Goal: Task Accomplishment & Management: Complete application form

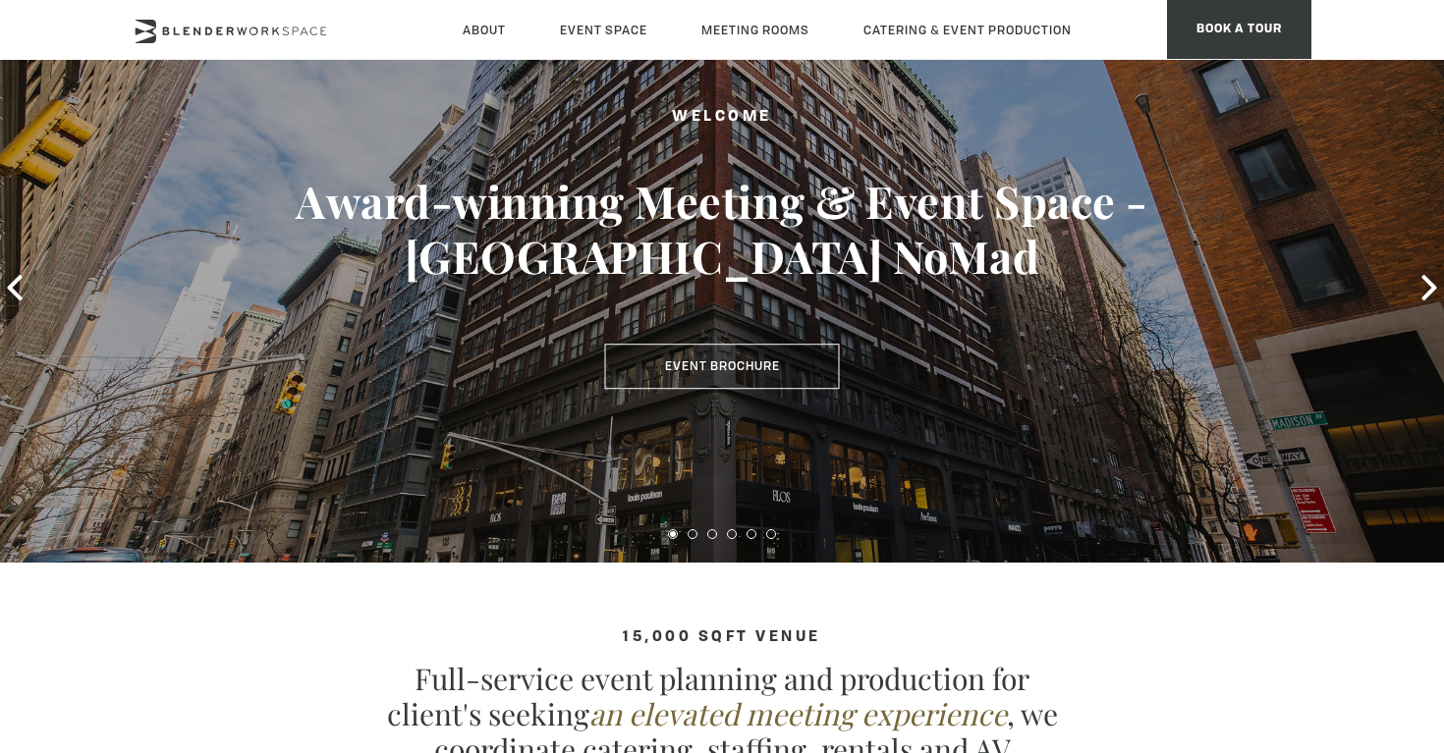
scroll to position [174, 0]
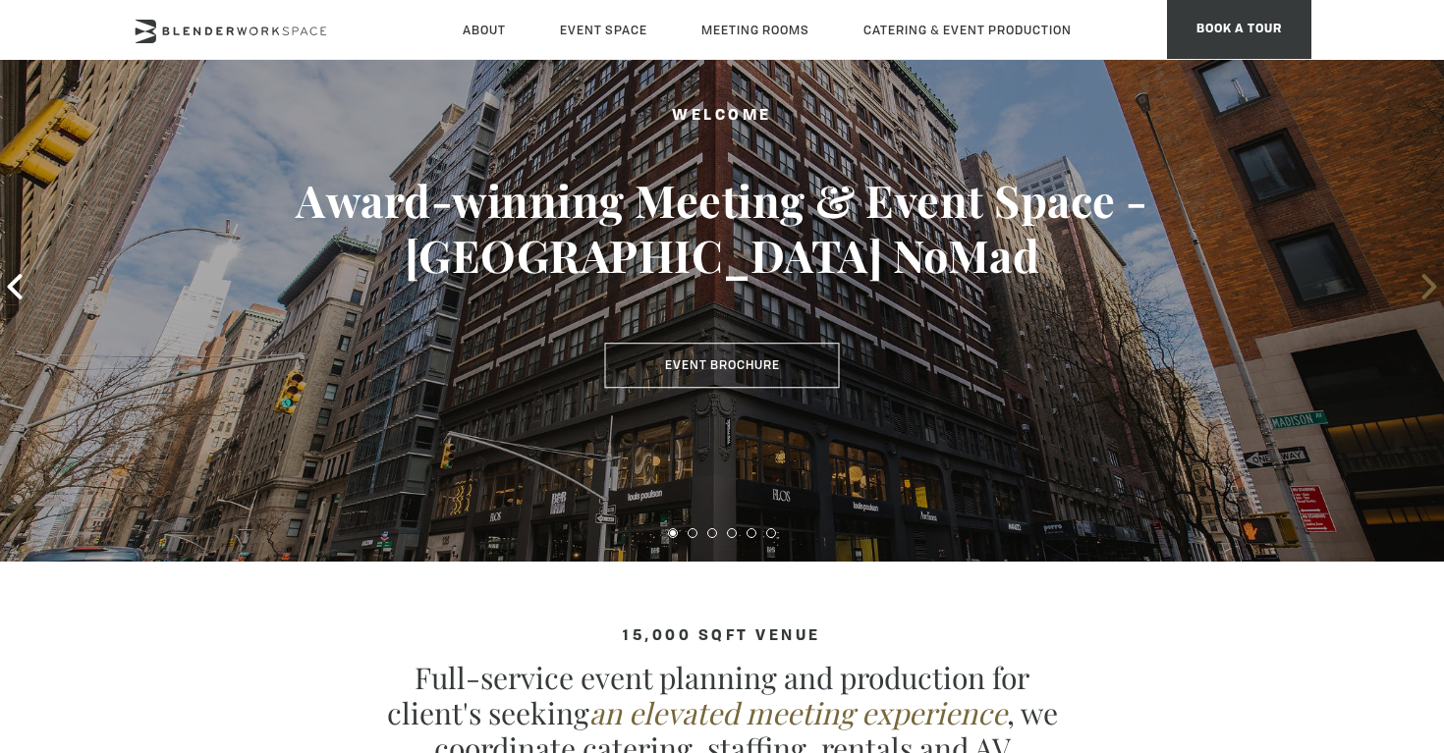
click at [1427, 290] on icon at bounding box center [1429, 287] width 26 height 26
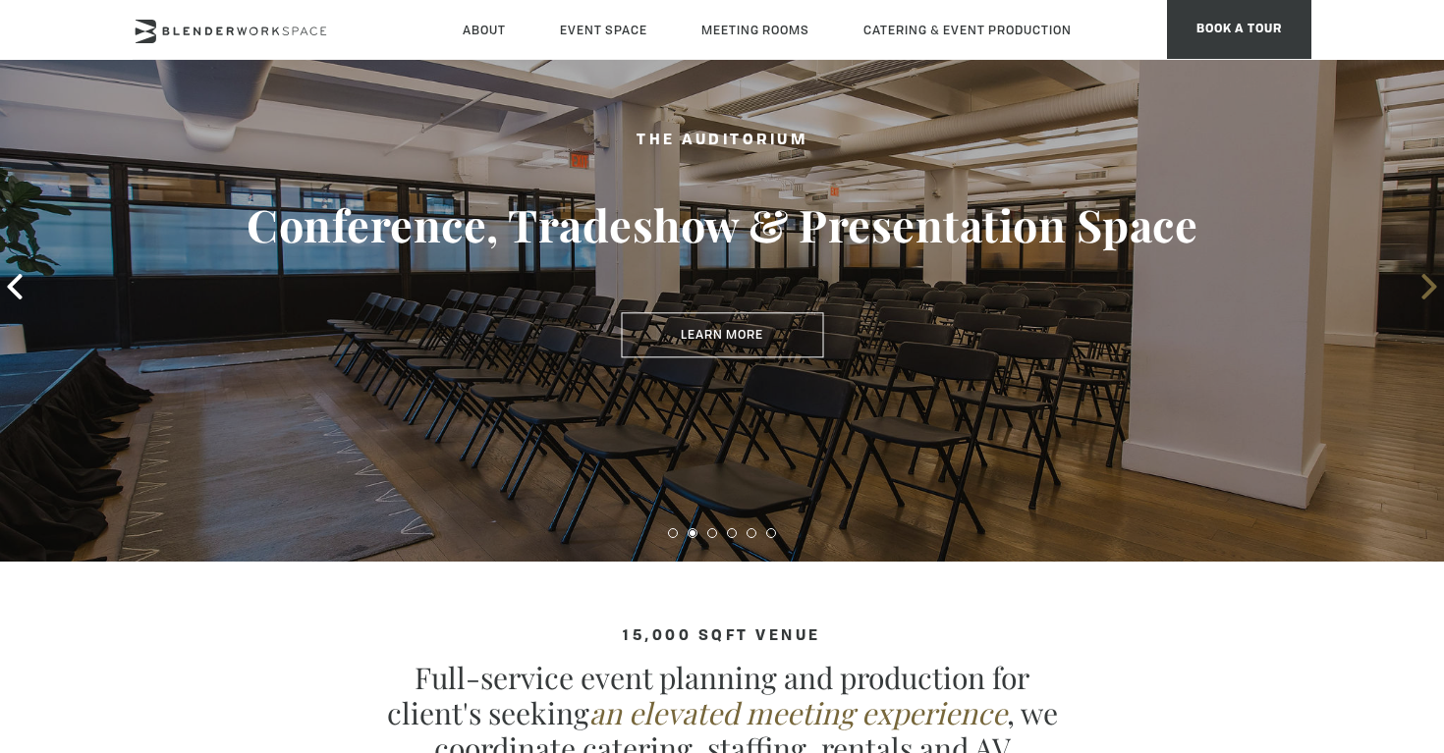
click at [1427, 290] on icon at bounding box center [1429, 287] width 26 height 26
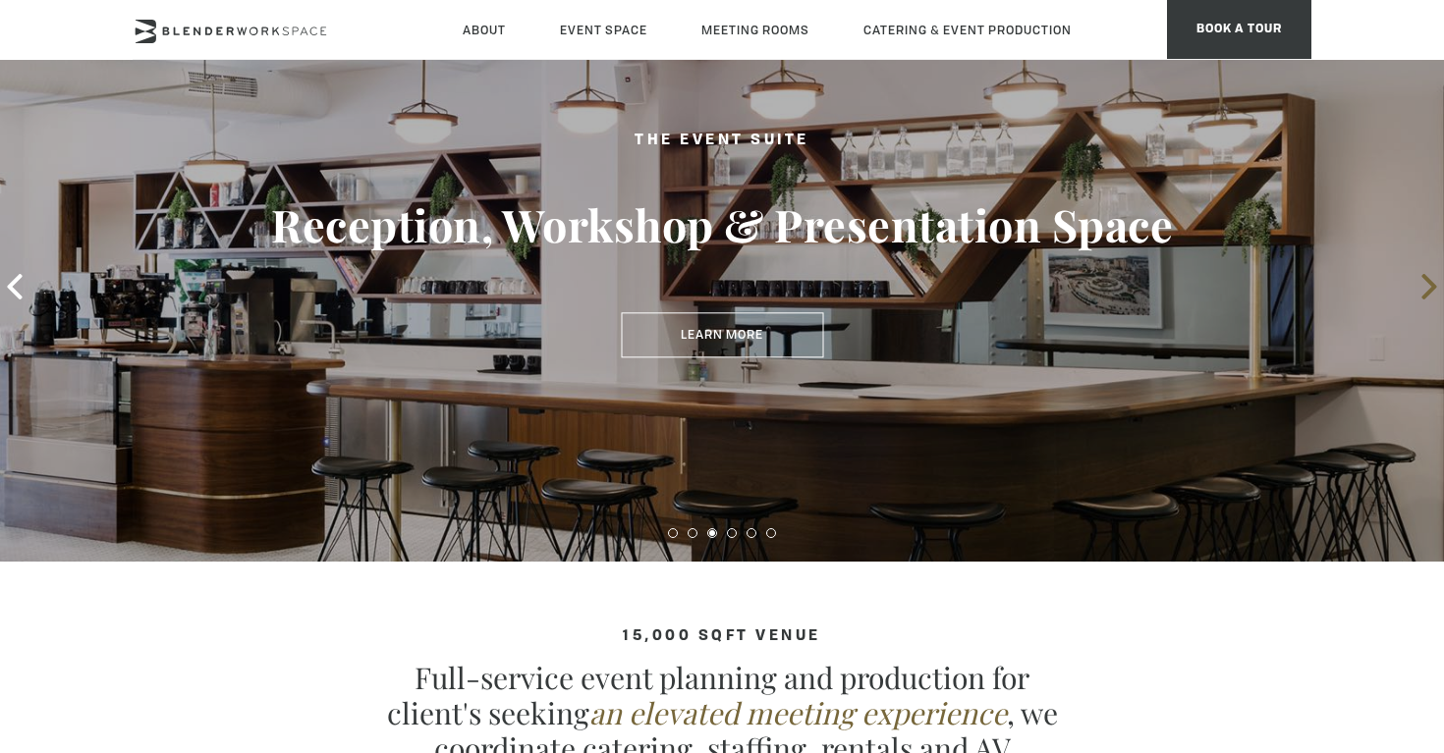
click at [1427, 290] on icon at bounding box center [1429, 287] width 26 height 26
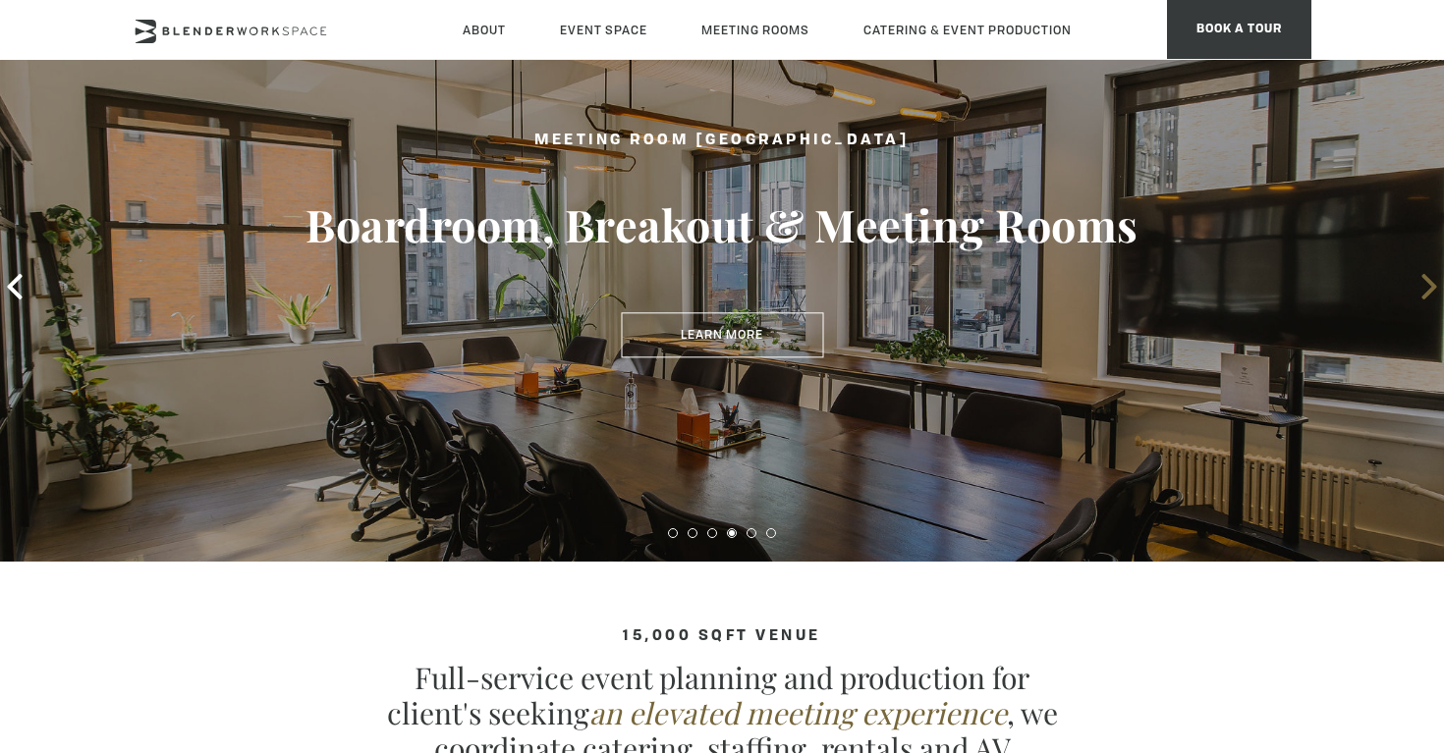
click at [1427, 290] on icon at bounding box center [1429, 287] width 26 height 26
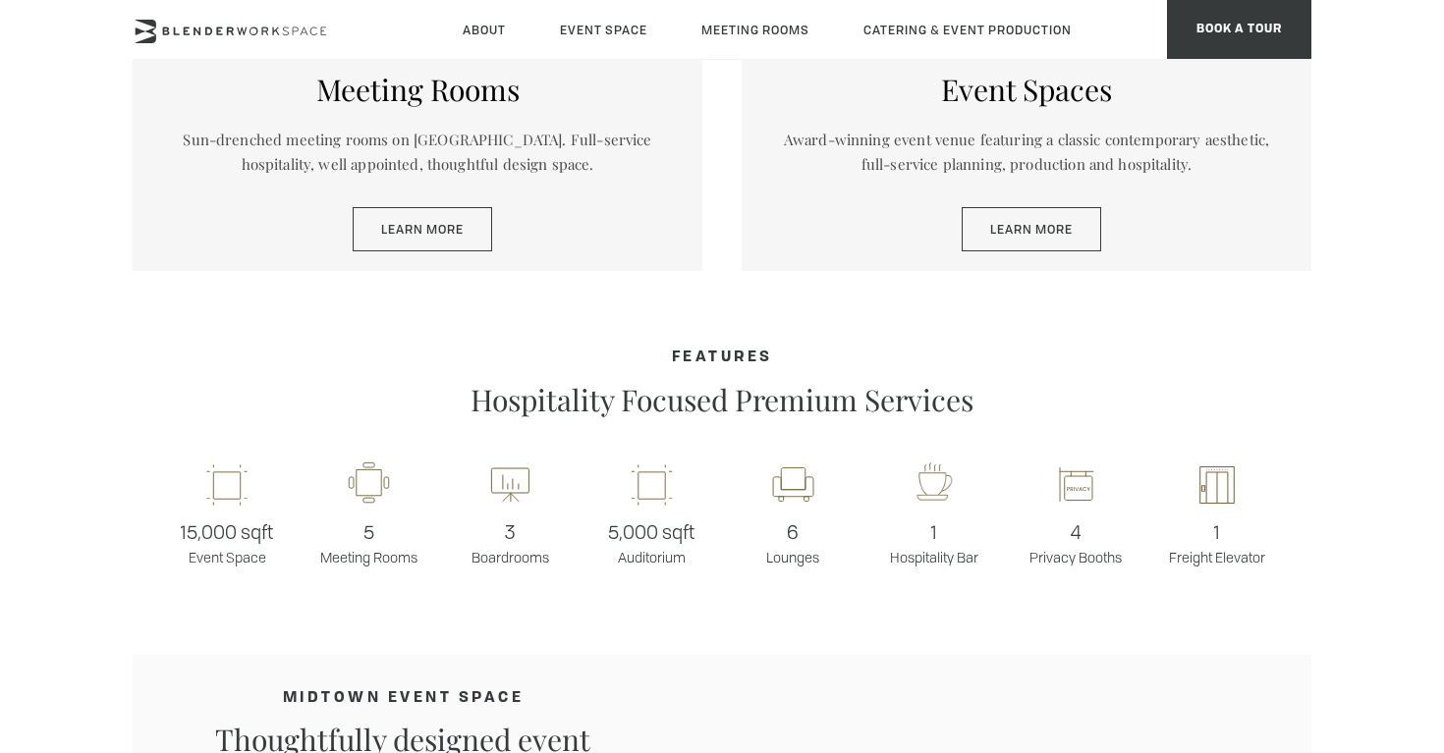
scroll to position [1262, 0]
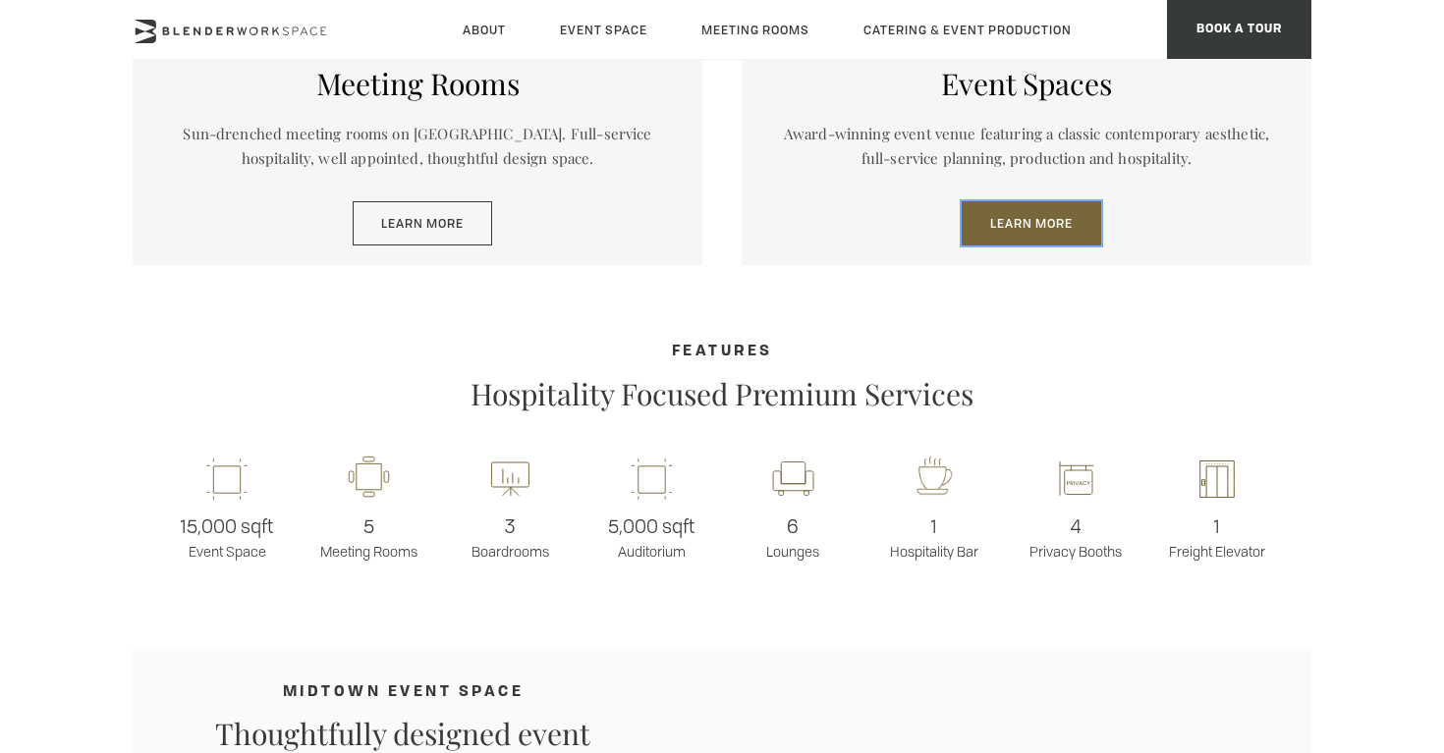
click at [1007, 231] on link "Learn More" at bounding box center [1030, 223] width 139 height 45
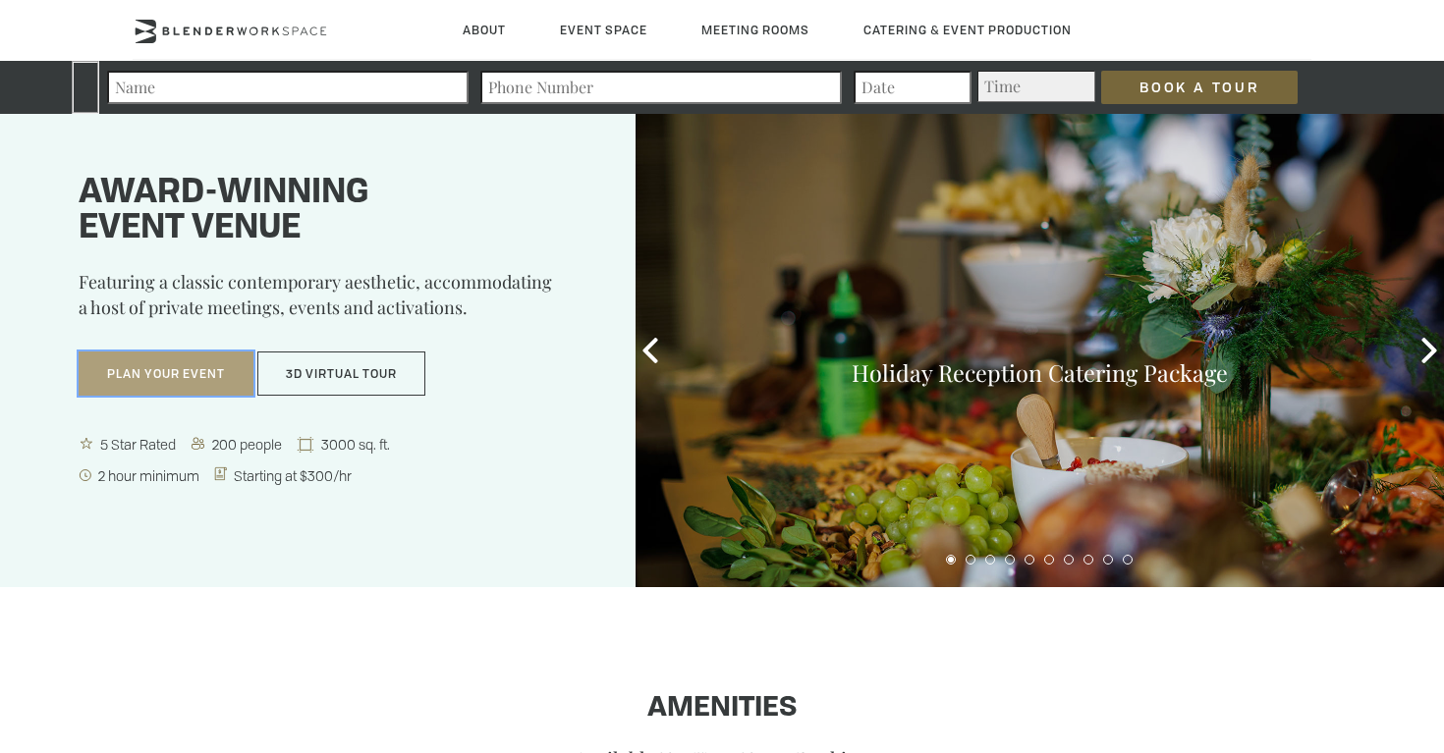
click at [169, 377] on button "Plan Your Event" at bounding box center [166, 374] width 175 height 45
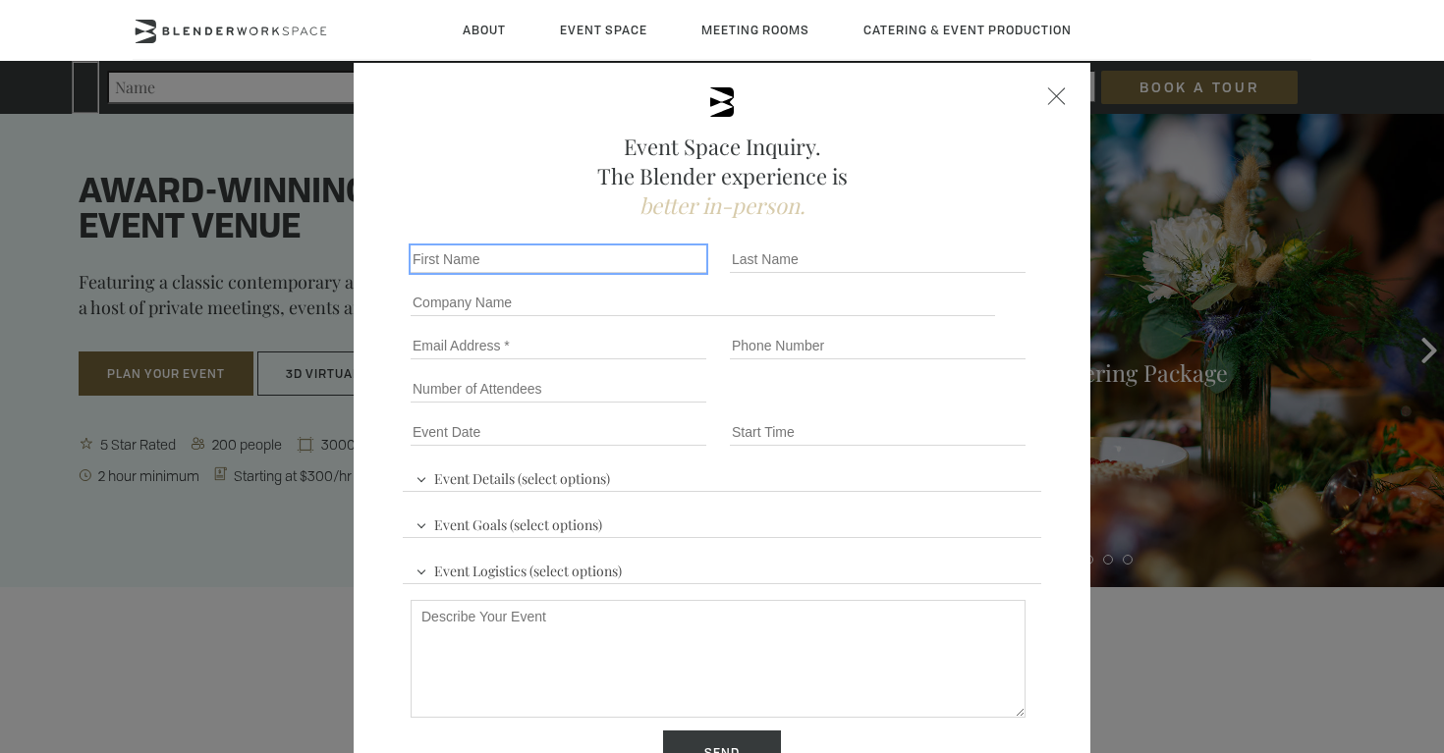
click at [543, 252] on input "First name *" at bounding box center [558, 258] width 296 height 27
type input "[PERSON_NAME]"
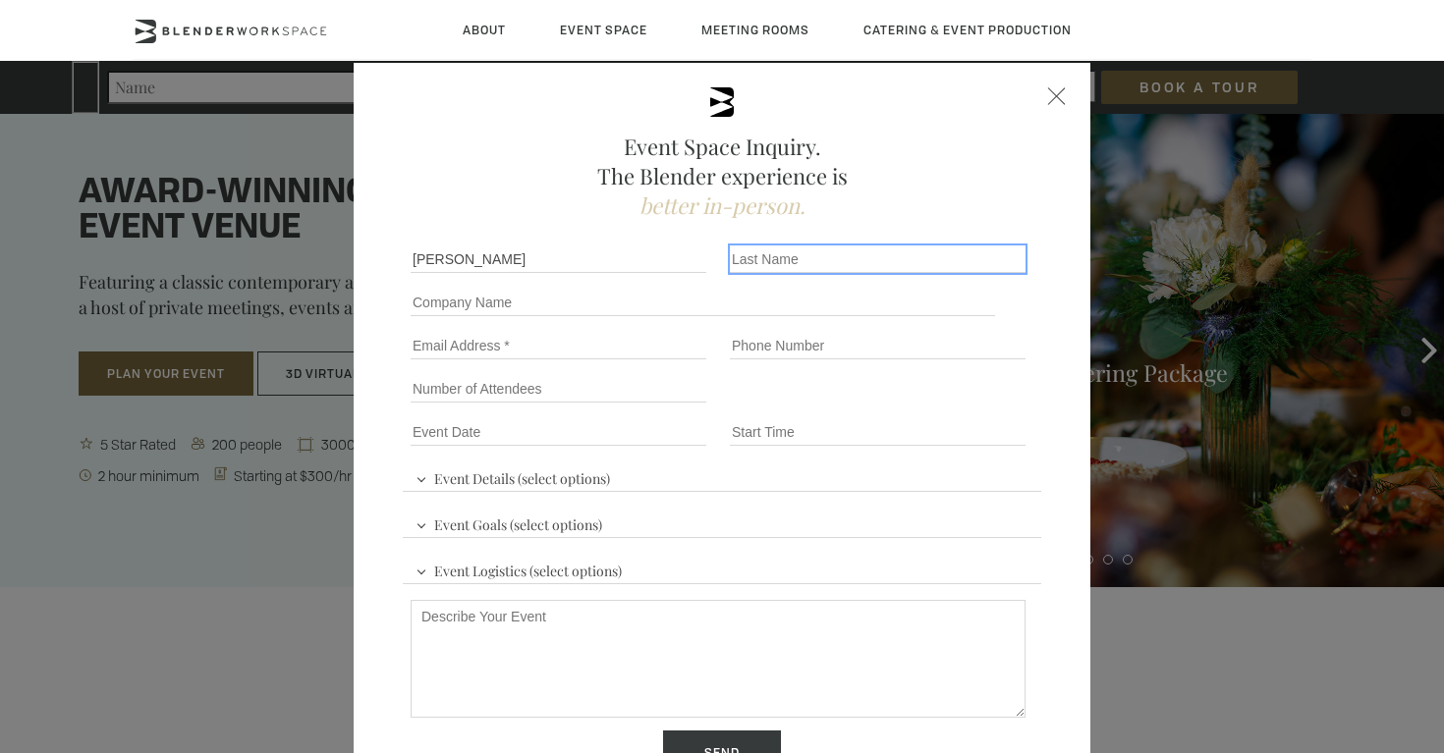
type input "Pllumaj"
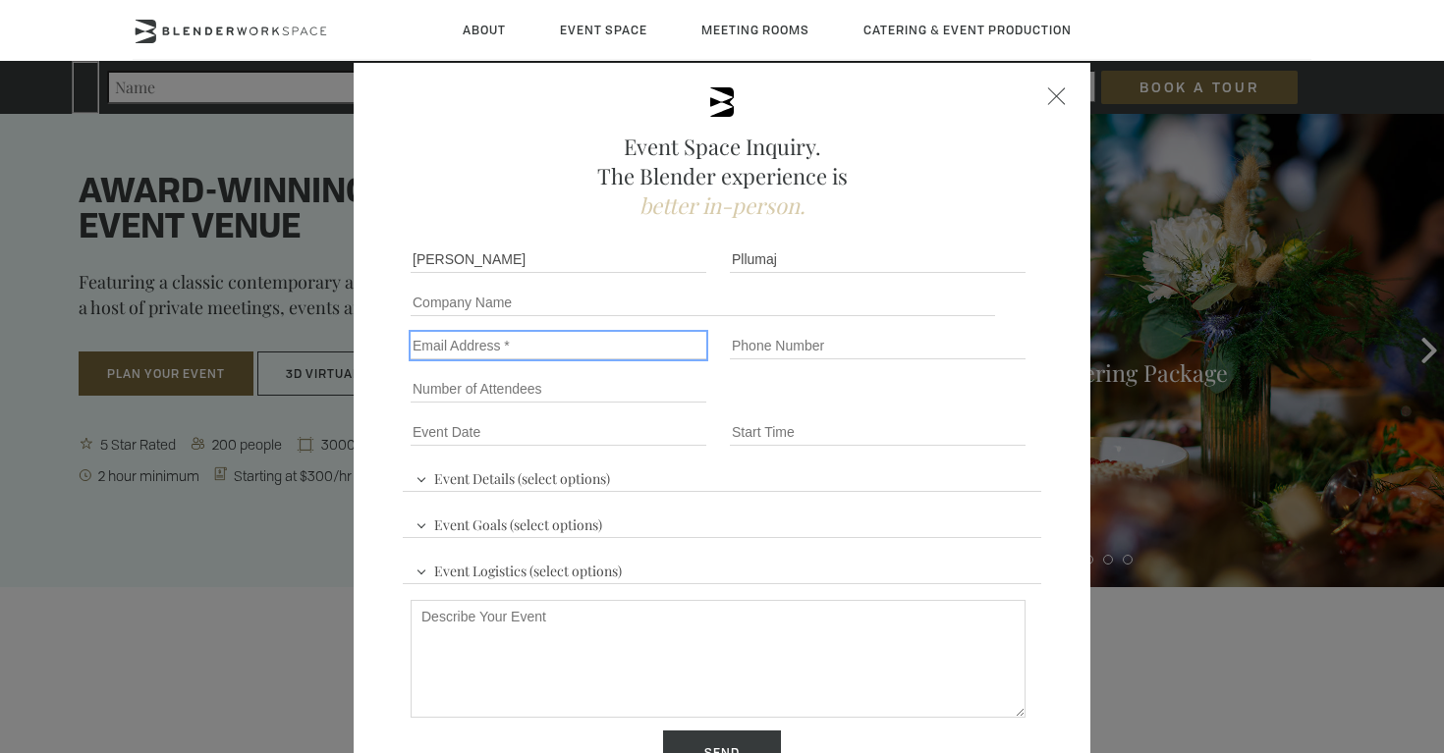
type input "[PERSON_NAME][EMAIL_ADDRESS][DOMAIN_NAME]"
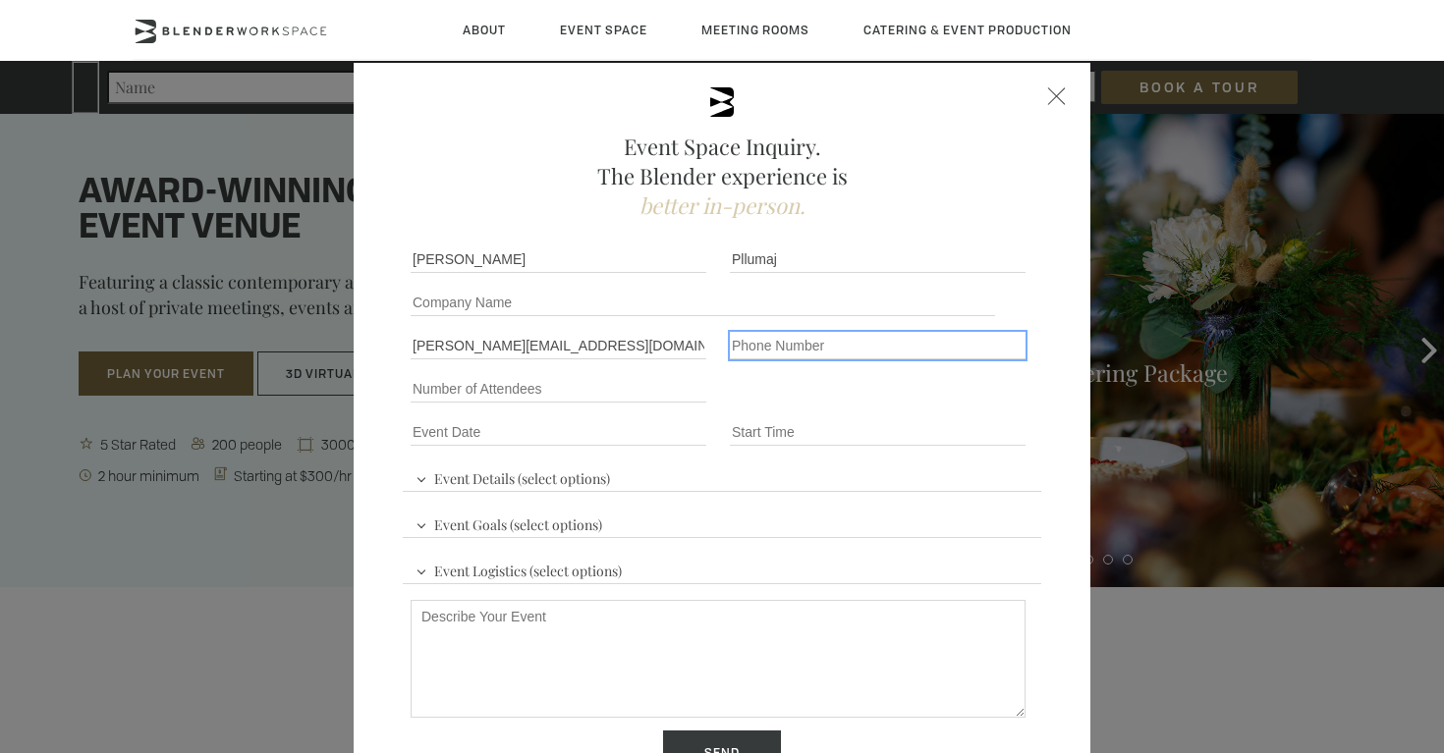
type input "19177951428"
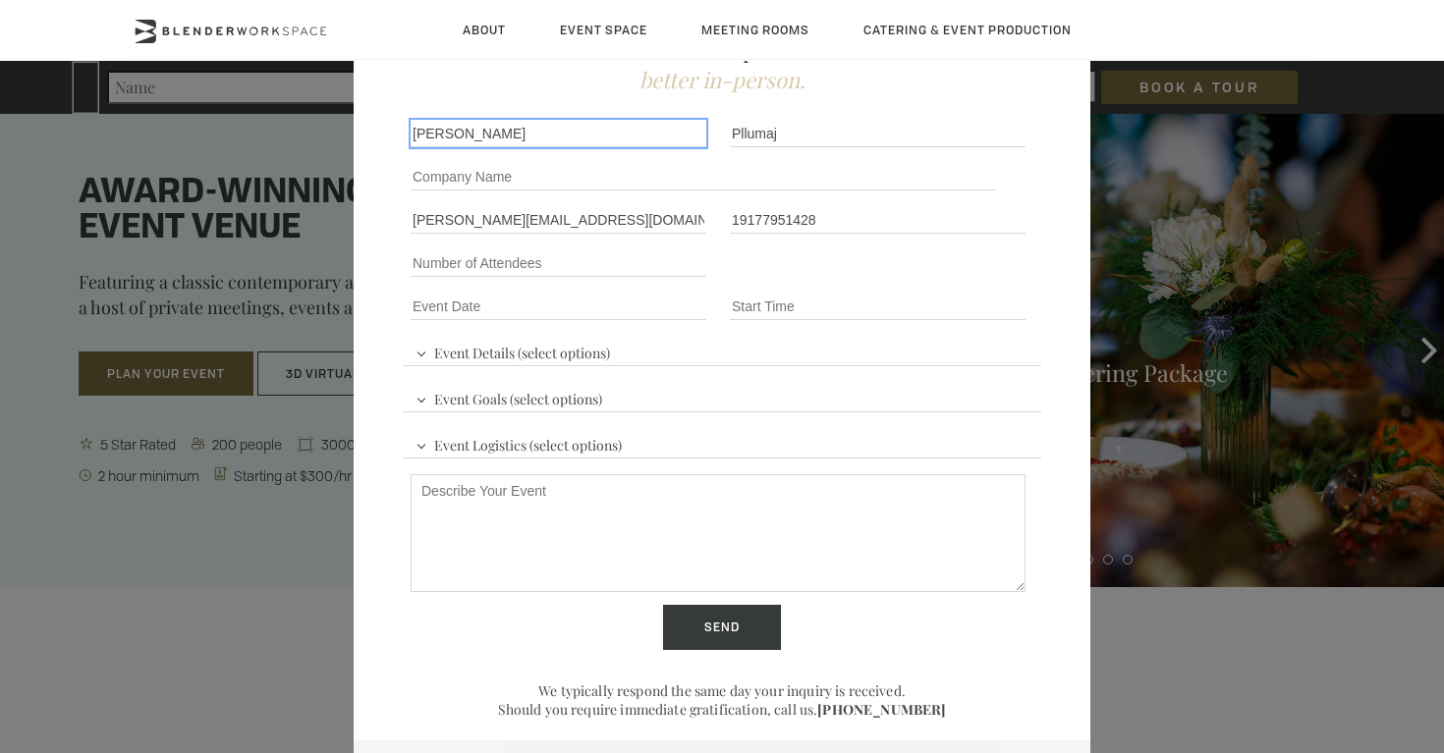
scroll to position [127, 0]
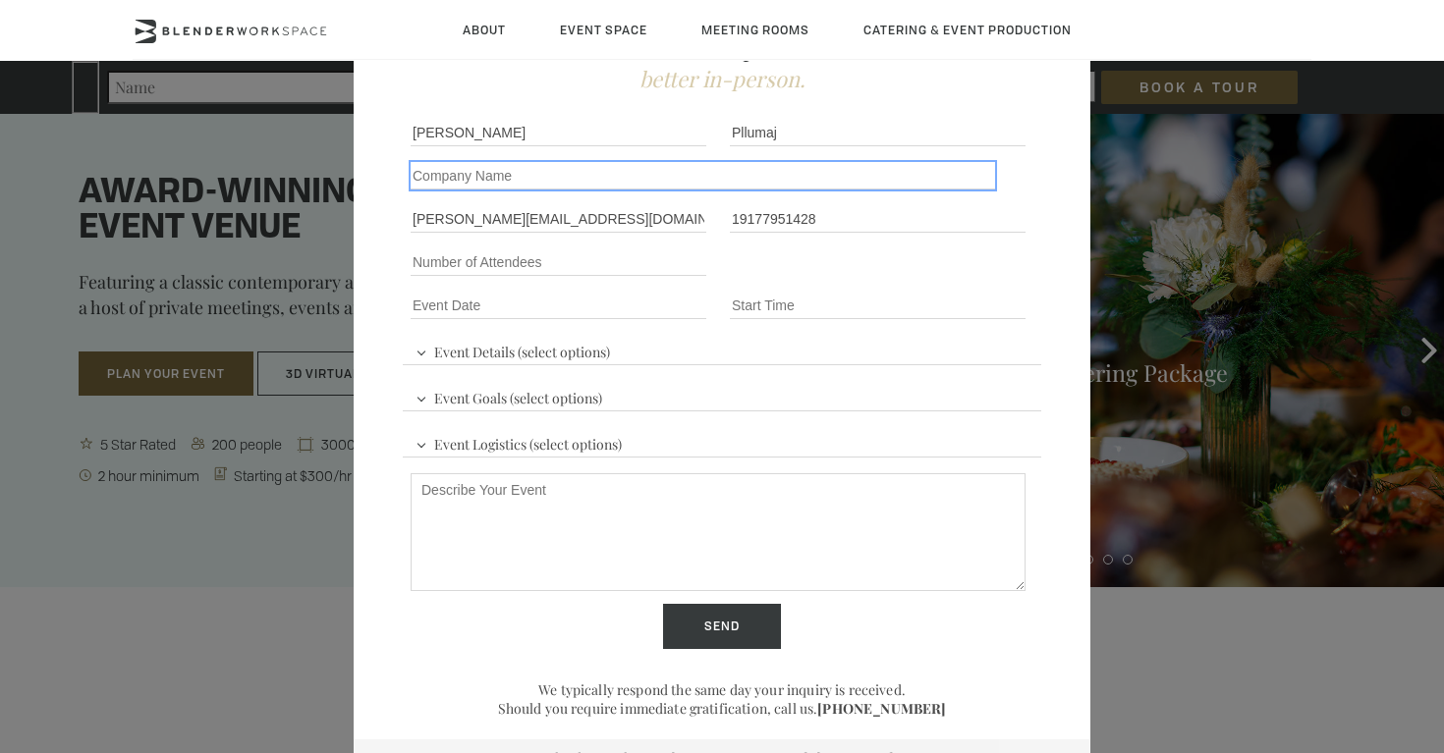
click at [491, 182] on input "Company name" at bounding box center [702, 175] width 584 height 27
drag, startPoint x: 515, startPoint y: 176, endPoint x: 736, endPoint y: 177, distance: 220.9
click at [736, 177] on input "APEN (Albanian Professionals and Entrepreneurs Network)" at bounding box center [702, 175] width 584 height 27
drag, startPoint x: 679, startPoint y: 176, endPoint x: 855, endPoint y: 176, distance: 176.8
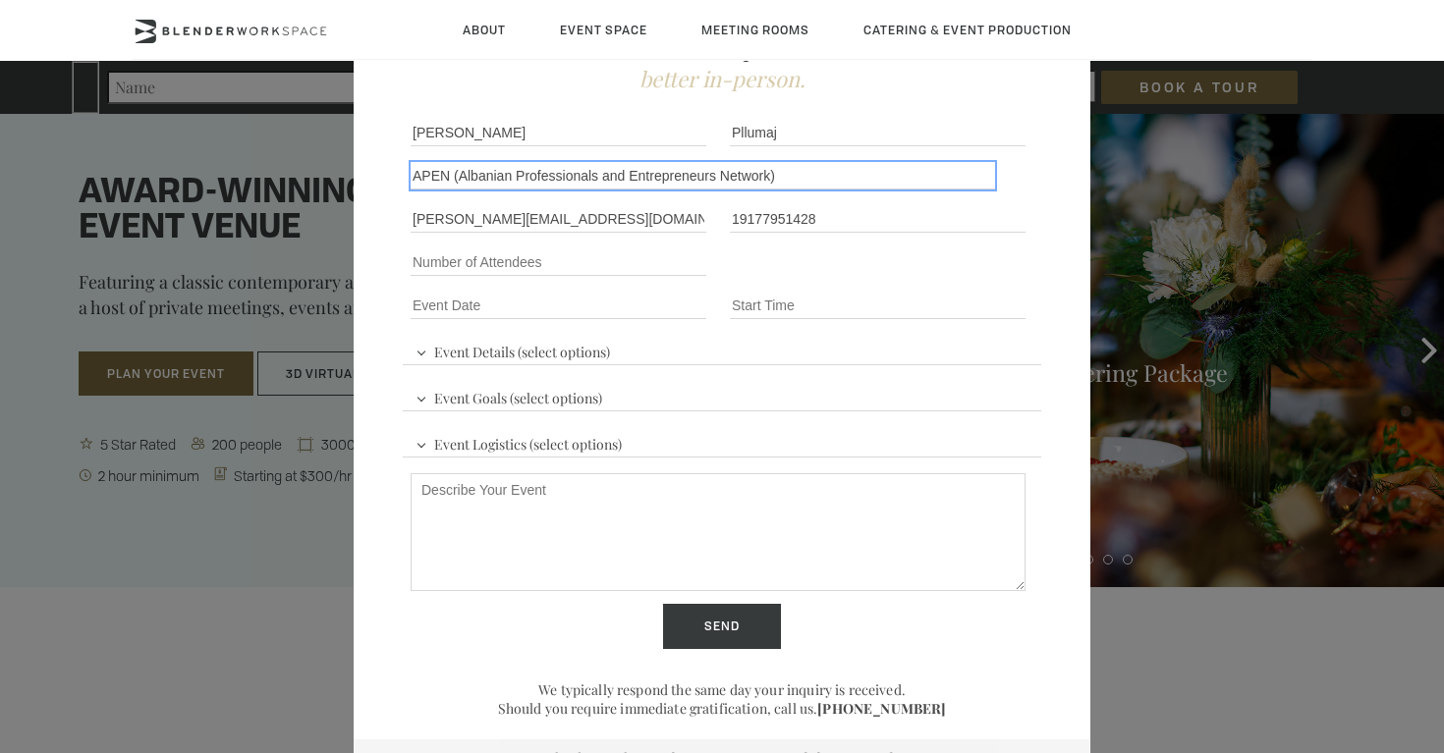
click at [855, 176] on input "APEN (Albanian Professionals and Entrepreneurs Network)" at bounding box center [702, 175] width 584 height 27
type input "APEN (Albanian Professionals and Entrepreneurs Network)"
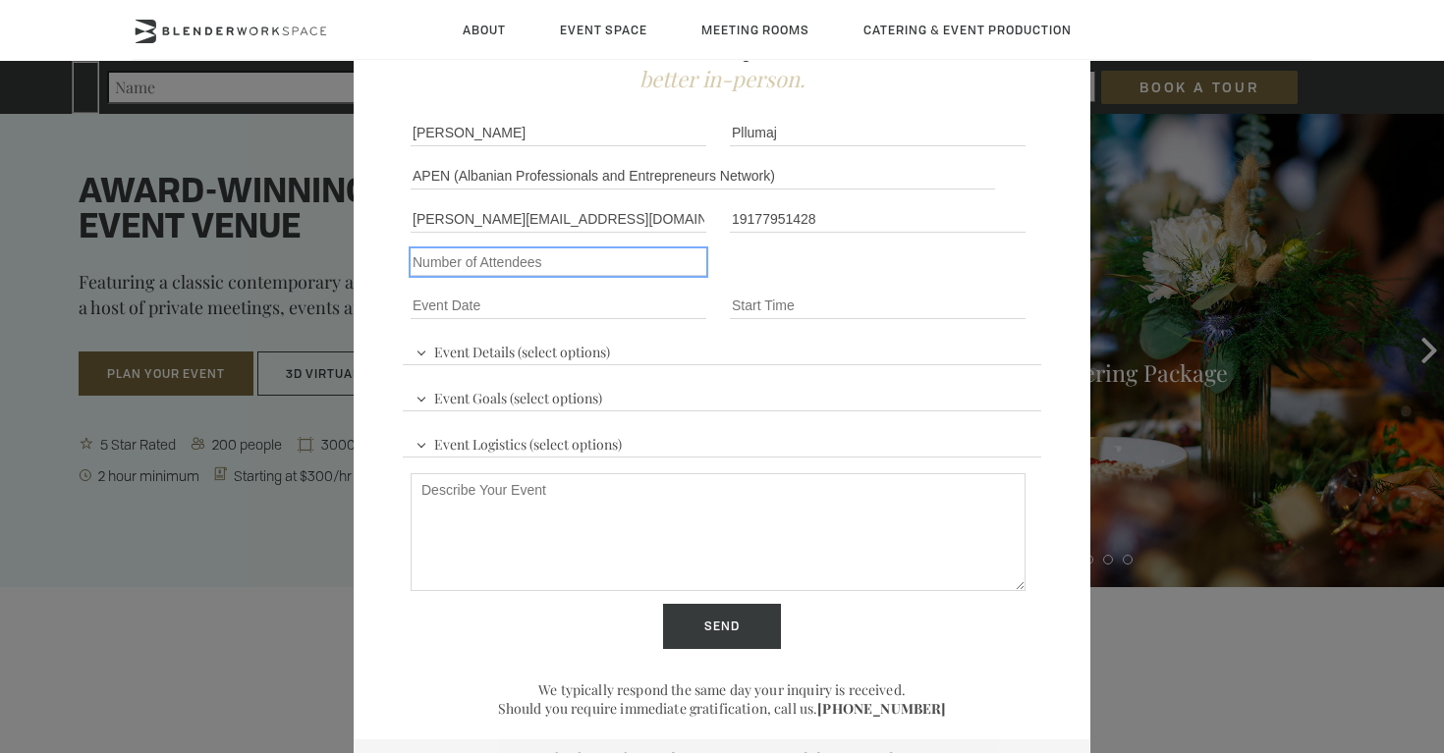
click at [529, 272] on input "Number of Attendees" at bounding box center [558, 261] width 296 height 27
type input "100"
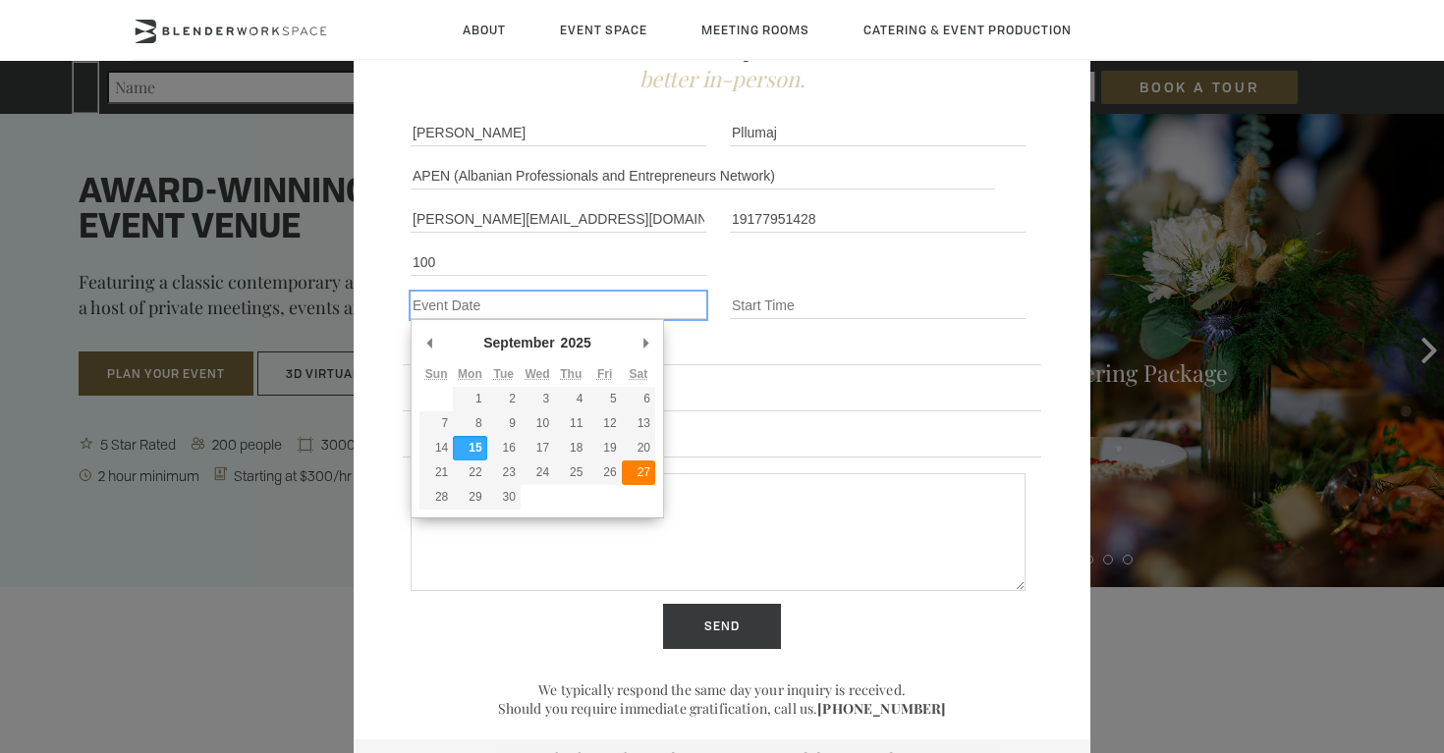
type div "2025-09-27"
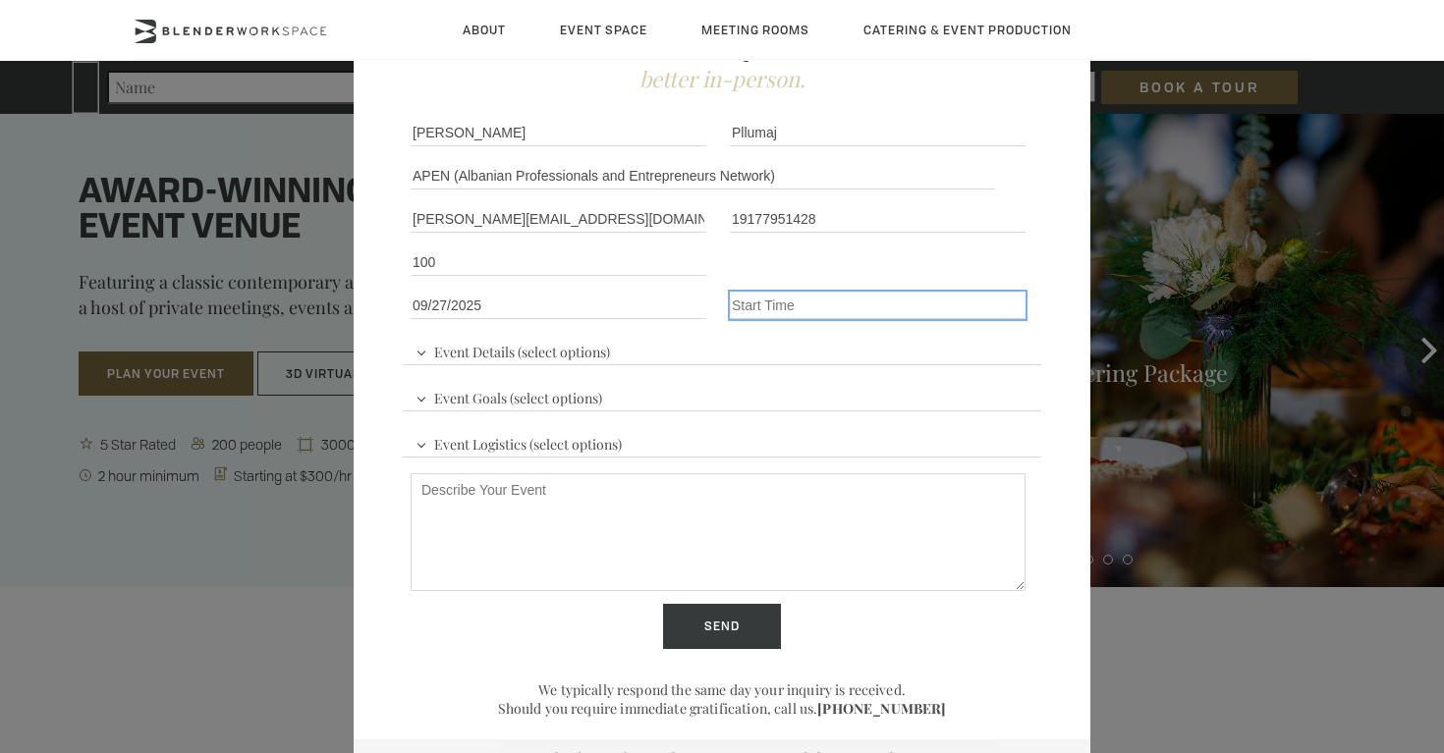
click at [771, 305] on input "Event Time" at bounding box center [878, 305] width 296 height 27
type input "5pm"
click at [538, 351] on span "Event Details (select options)" at bounding box center [512, 349] width 204 height 29
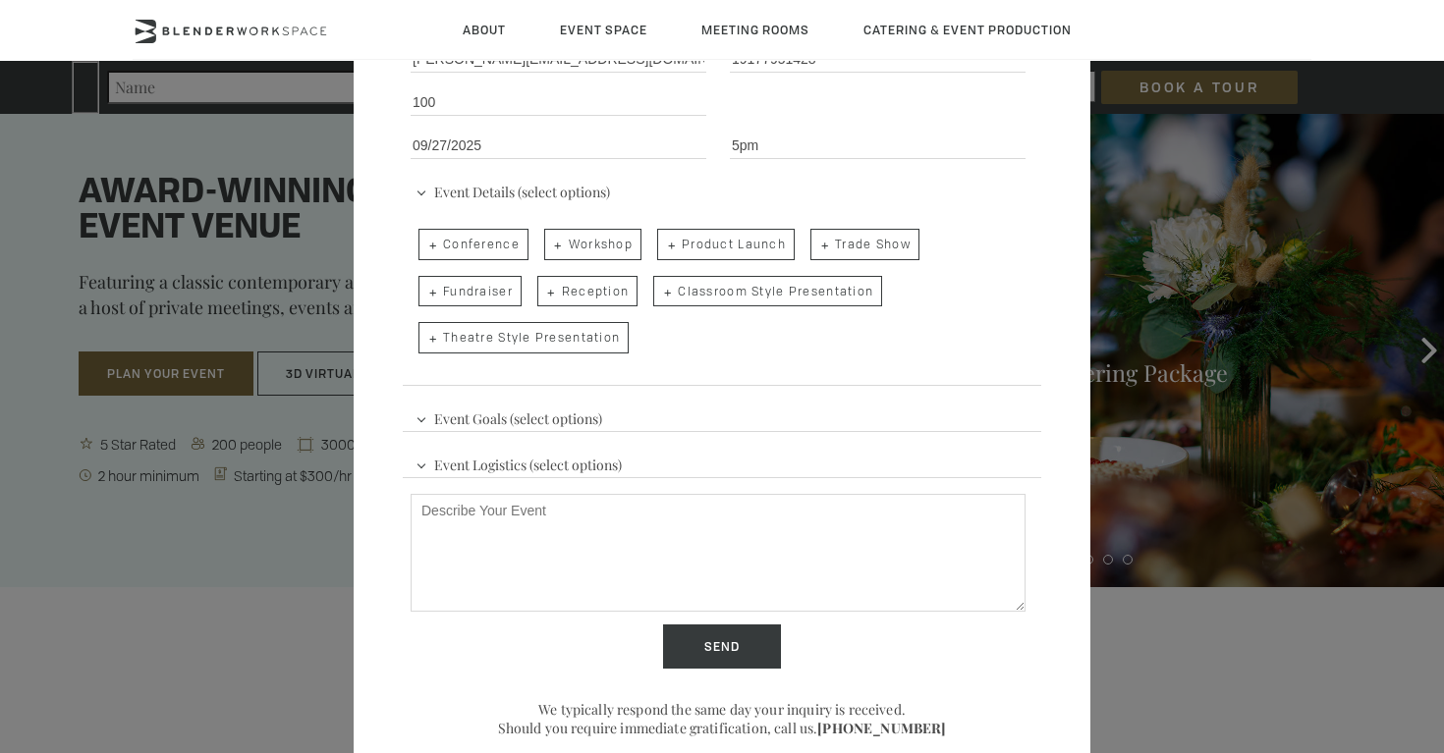
scroll to position [289, 0]
click at [579, 295] on span "Reception" at bounding box center [587, 289] width 101 height 31
click at [542, 294] on input "Reception" at bounding box center [535, 279] width 13 height 27
checkbox input "true"
click at [477, 236] on span "Conference" at bounding box center [473, 242] width 110 height 31
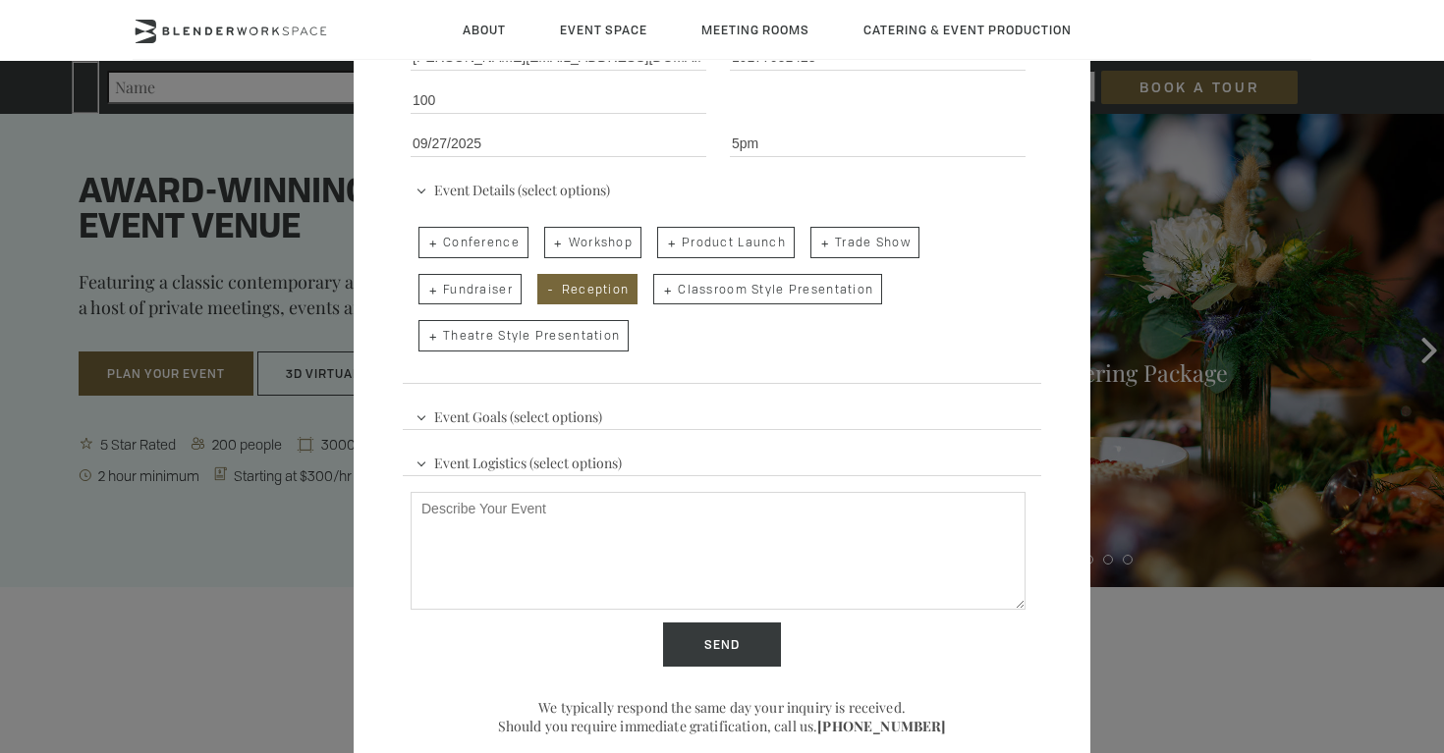
click at [423, 236] on input "Conference" at bounding box center [416, 232] width 13 height 27
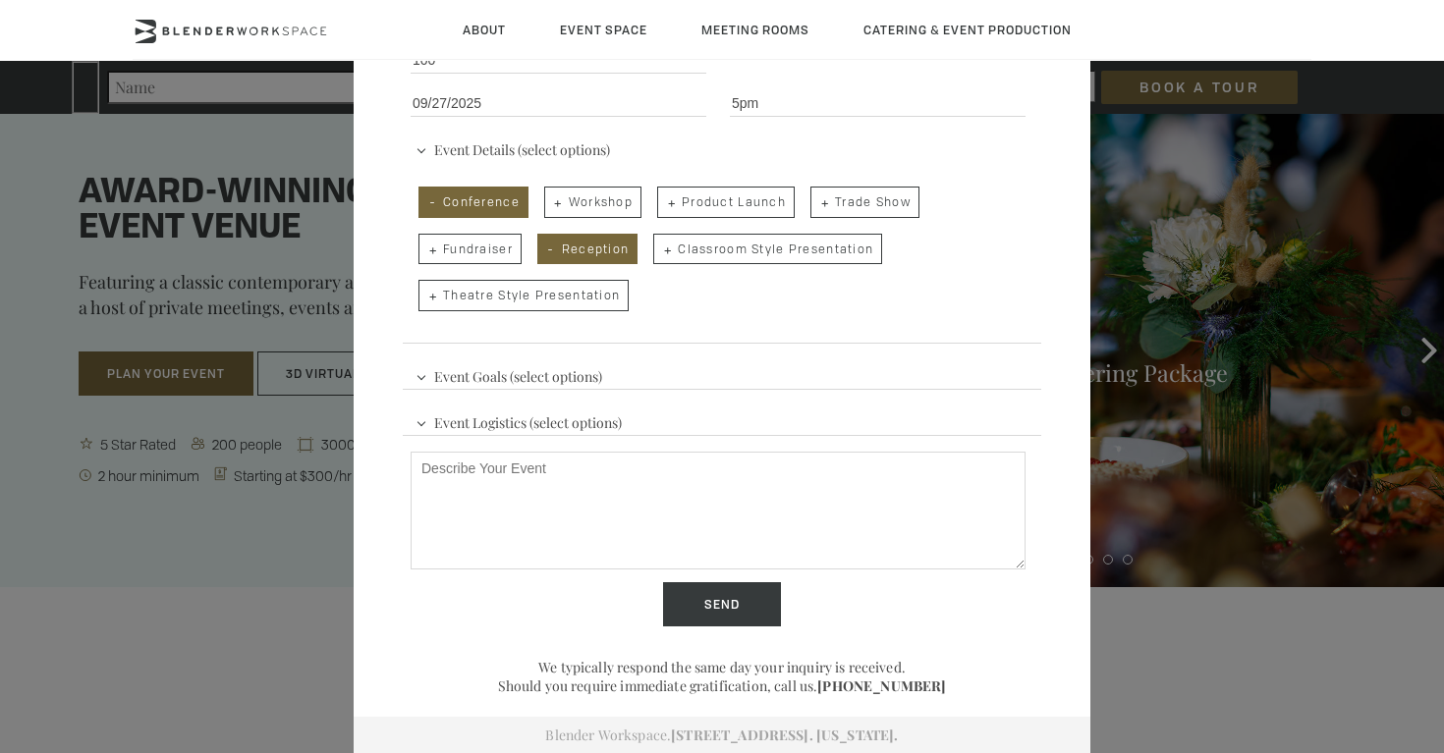
click at [477, 198] on span "Conference" at bounding box center [473, 202] width 110 height 31
click at [423, 198] on input "Conference" at bounding box center [416, 192] width 13 height 27
checkbox input "false"
click at [544, 291] on span "Theatre Style Presentation" at bounding box center [523, 295] width 210 height 31
click at [423, 291] on input "Theatre Style Presentation" at bounding box center [416, 285] width 13 height 27
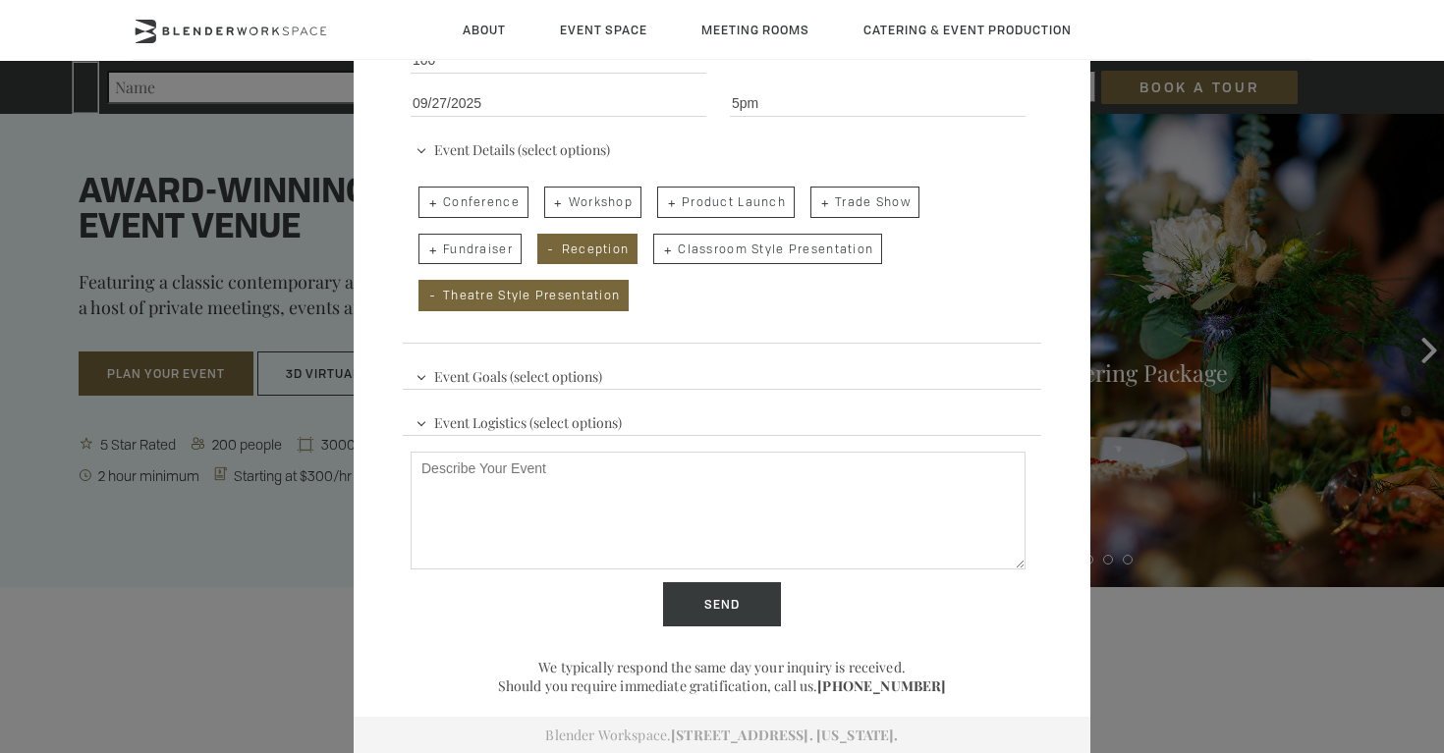
click at [544, 291] on span "Theatre Style Presentation" at bounding box center [523, 295] width 210 height 31
click at [423, 291] on input "Theatre Style Presentation" at bounding box center [416, 285] width 13 height 27
checkbox input "false"
click at [572, 251] on span "Reception" at bounding box center [587, 249] width 101 height 31
click at [542, 251] on input "Reception" at bounding box center [535, 239] width 13 height 27
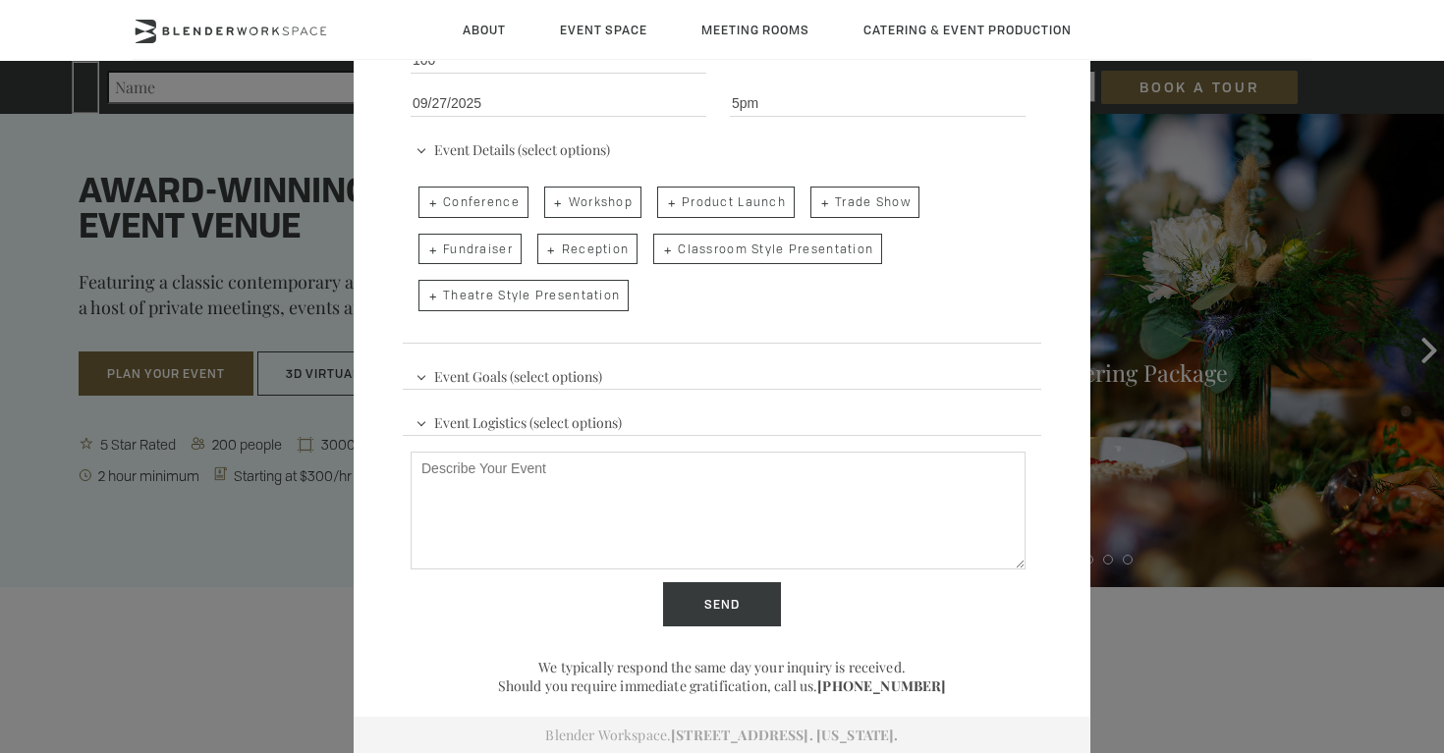
click at [578, 255] on span "Reception" at bounding box center [587, 249] width 101 height 31
click at [542, 253] on input "Reception" at bounding box center [535, 239] width 13 height 27
checkbox input "true"
click at [516, 297] on span "Theatre Style Presentation" at bounding box center [523, 295] width 210 height 31
click at [423, 297] on input "Theatre Style Presentation" at bounding box center [416, 285] width 13 height 27
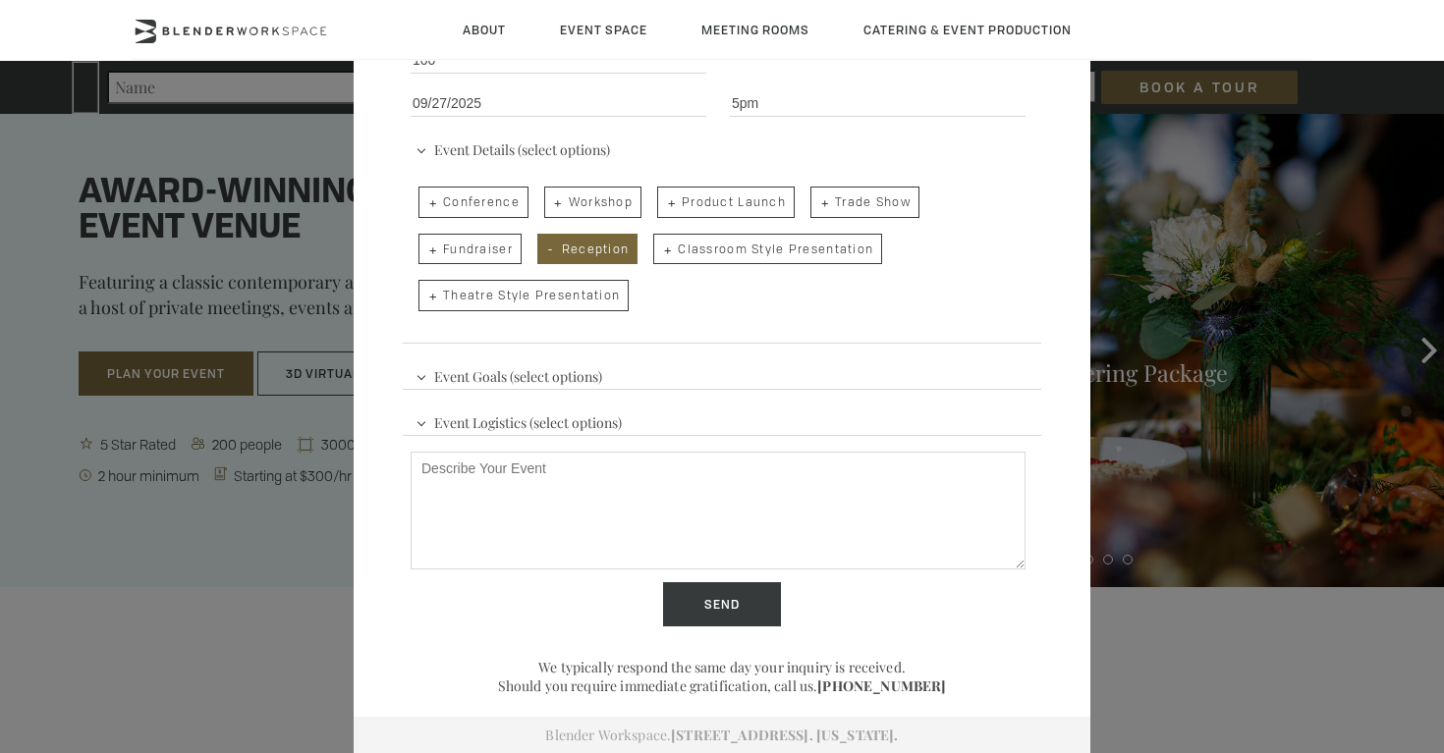
checkbox input "true"
click at [562, 369] on span "Event Goals (select options)" at bounding box center [508, 373] width 196 height 29
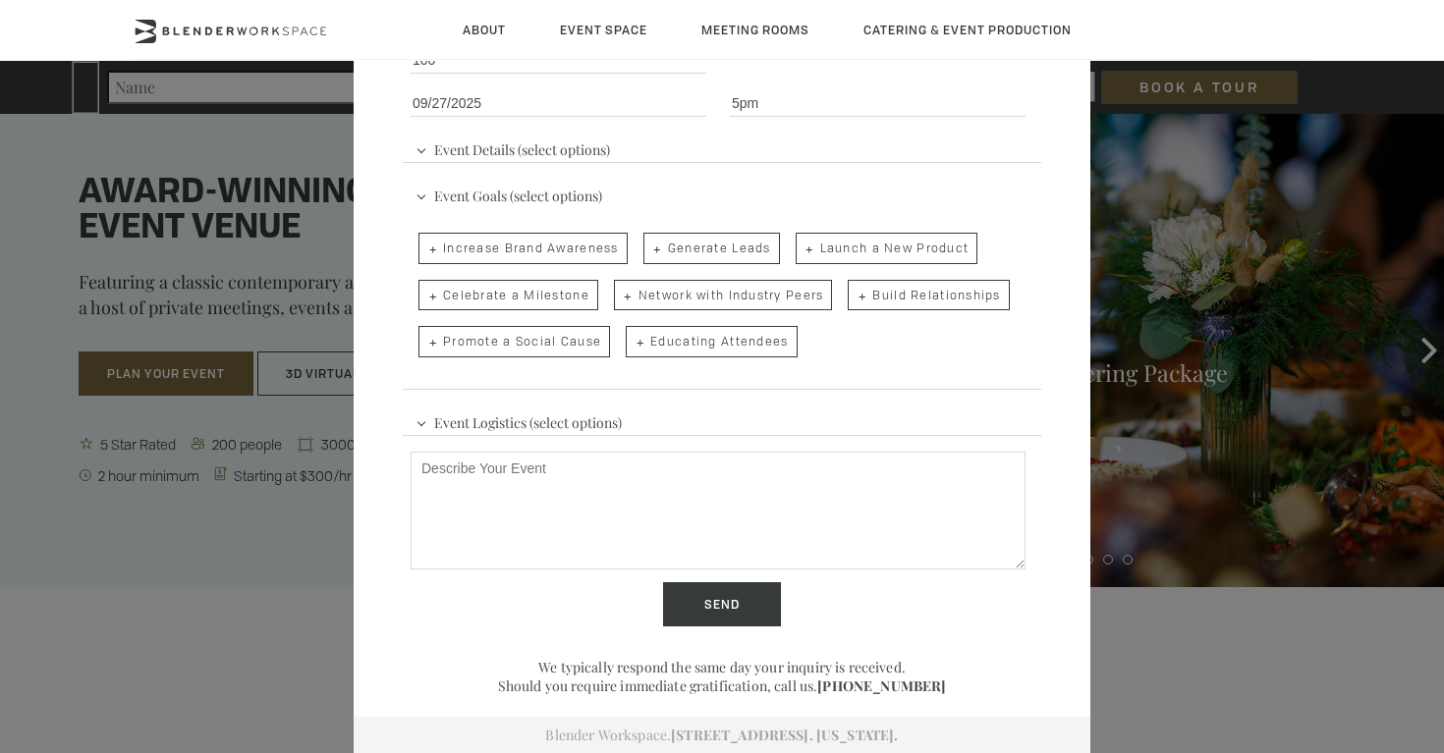
click at [767, 297] on span "Network with Industry Peers" at bounding box center [723, 295] width 219 height 31
click at [619, 297] on input "Network with Industry Peers" at bounding box center [612, 285] width 13 height 27
checkbox input "true"
click at [932, 280] on span "Build Relationships" at bounding box center [927, 295] width 161 height 31
click at [852, 278] on input "Build Relationships" at bounding box center [846, 285] width 13 height 27
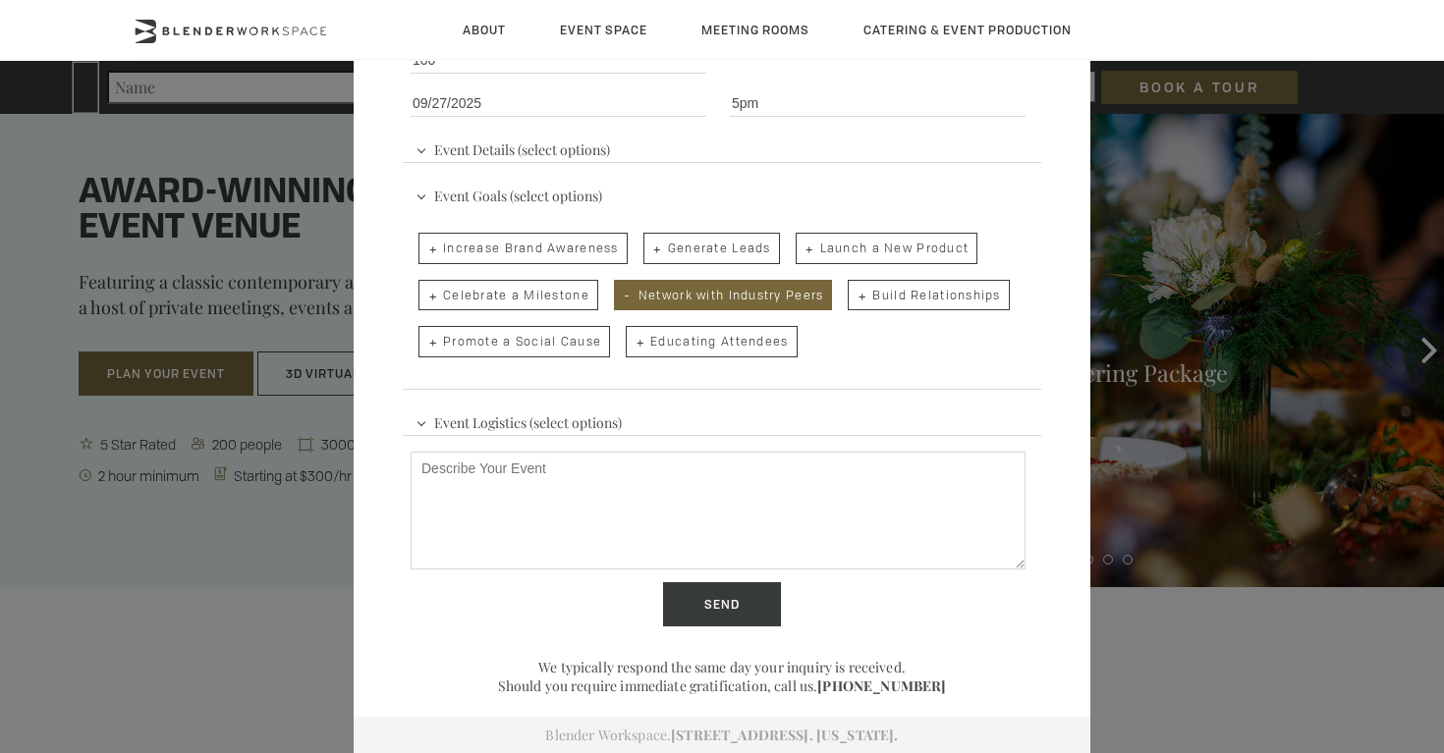
checkbox input "true"
click at [505, 419] on span "Event Logistics (select options)" at bounding box center [518, 420] width 216 height 29
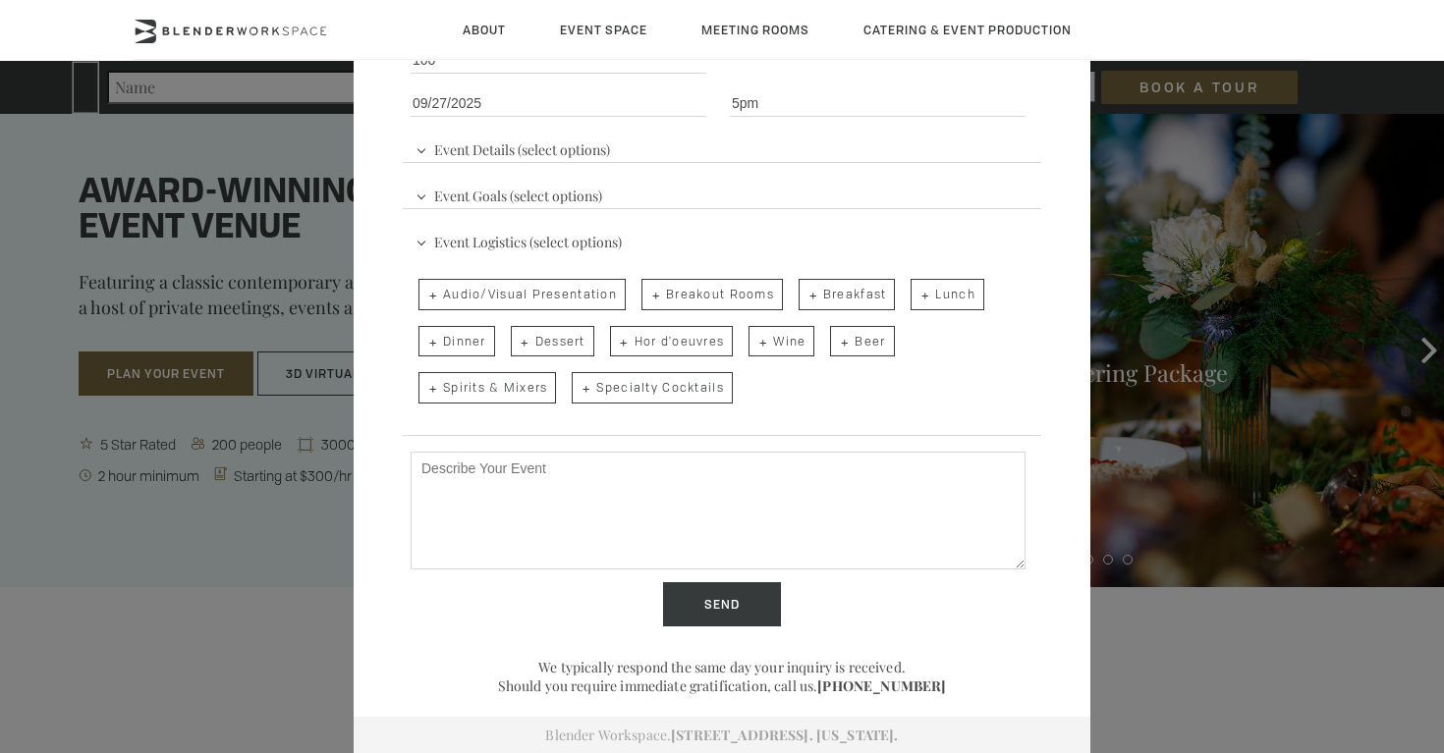
click at [770, 350] on span "Wine" at bounding box center [781, 341] width 66 height 31
click at [753, 346] on input "Wine" at bounding box center [746, 331] width 13 height 27
checkbox input "true"
click at [639, 481] on textarea "Describe Your Event" at bounding box center [717, 511] width 615 height 118
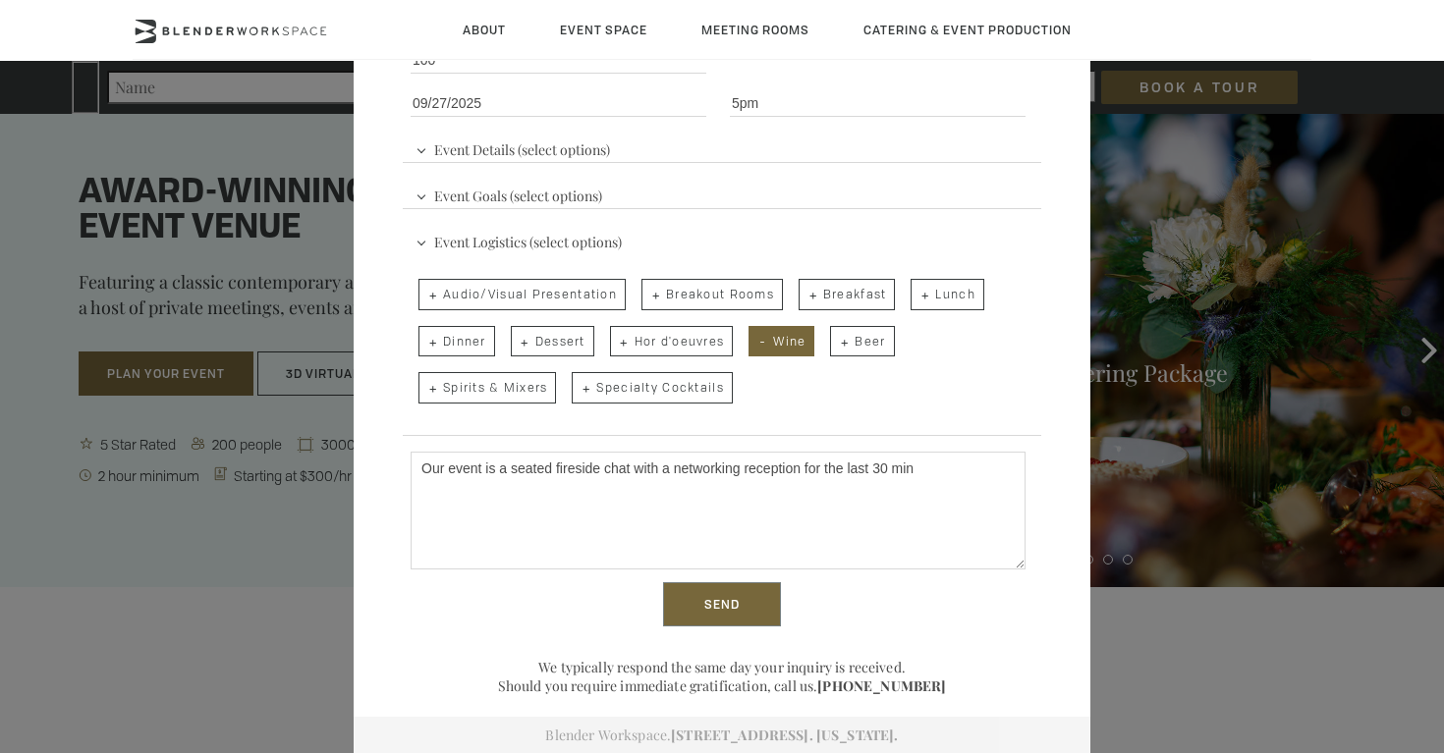
type textarea "Our event is a seated fireside chat with a networking reception for the last 30…"
click at [696, 612] on input "Send" at bounding box center [722, 604] width 118 height 45
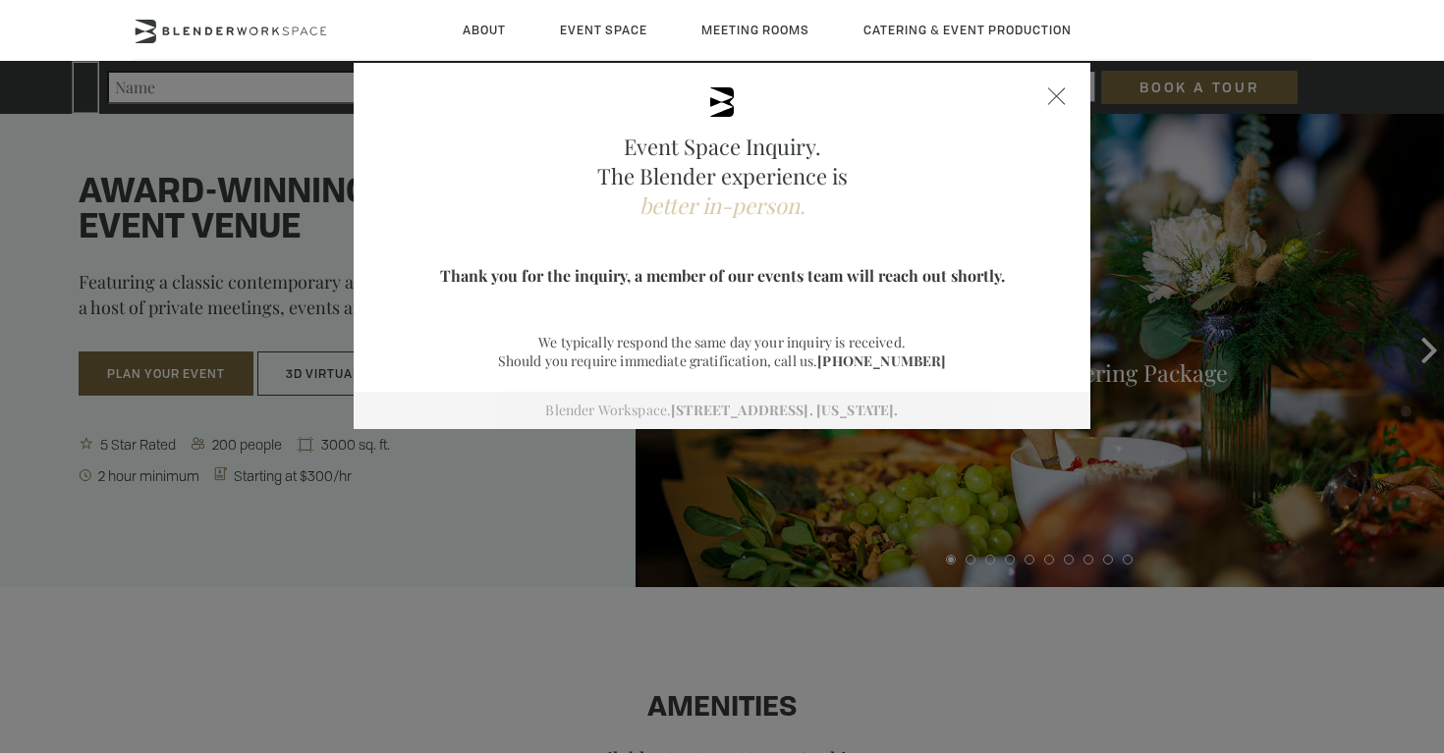
drag, startPoint x: 745, startPoint y: 288, endPoint x: 1001, endPoint y: 288, distance: 255.3
click at [1001, 288] on div "Event Space Inquiry. The Blender experience is better in-person. Event Details …" at bounding box center [722, 246] width 736 height 366
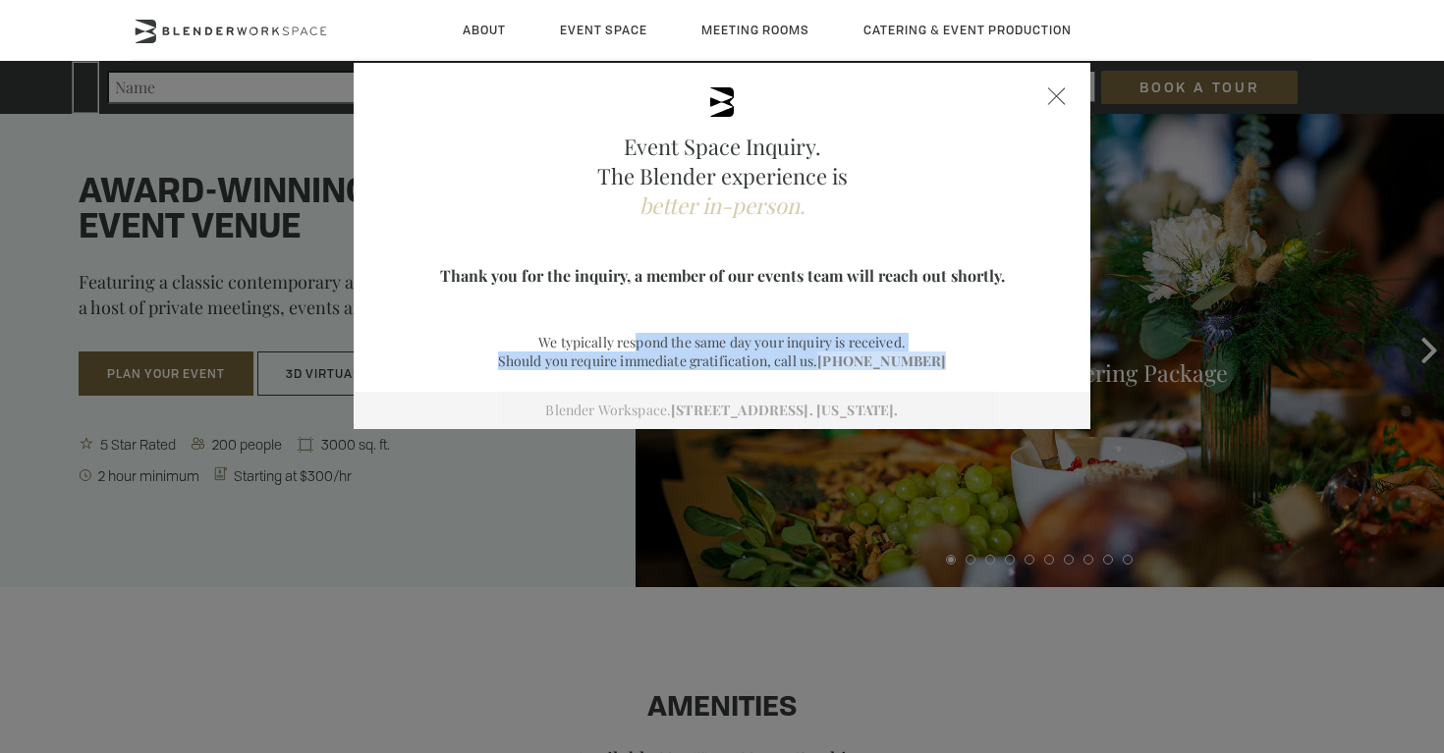
drag, startPoint x: 634, startPoint y: 350, endPoint x: 923, endPoint y: 368, distance: 289.3
click at [923, 368] on div "We typically respond the same day your inquiry is received. Should you require …" at bounding box center [722, 381] width 638 height 96
click at [923, 289] on div "Event Space Inquiry. The Blender experience is better in-person. Event Details …" at bounding box center [722, 246] width 736 height 366
drag, startPoint x: 673, startPoint y: 348, endPoint x: 979, endPoint y: 348, distance: 306.4
click at [979, 348] on p "We typically respond the same day your inquiry is received." at bounding box center [722, 342] width 638 height 19
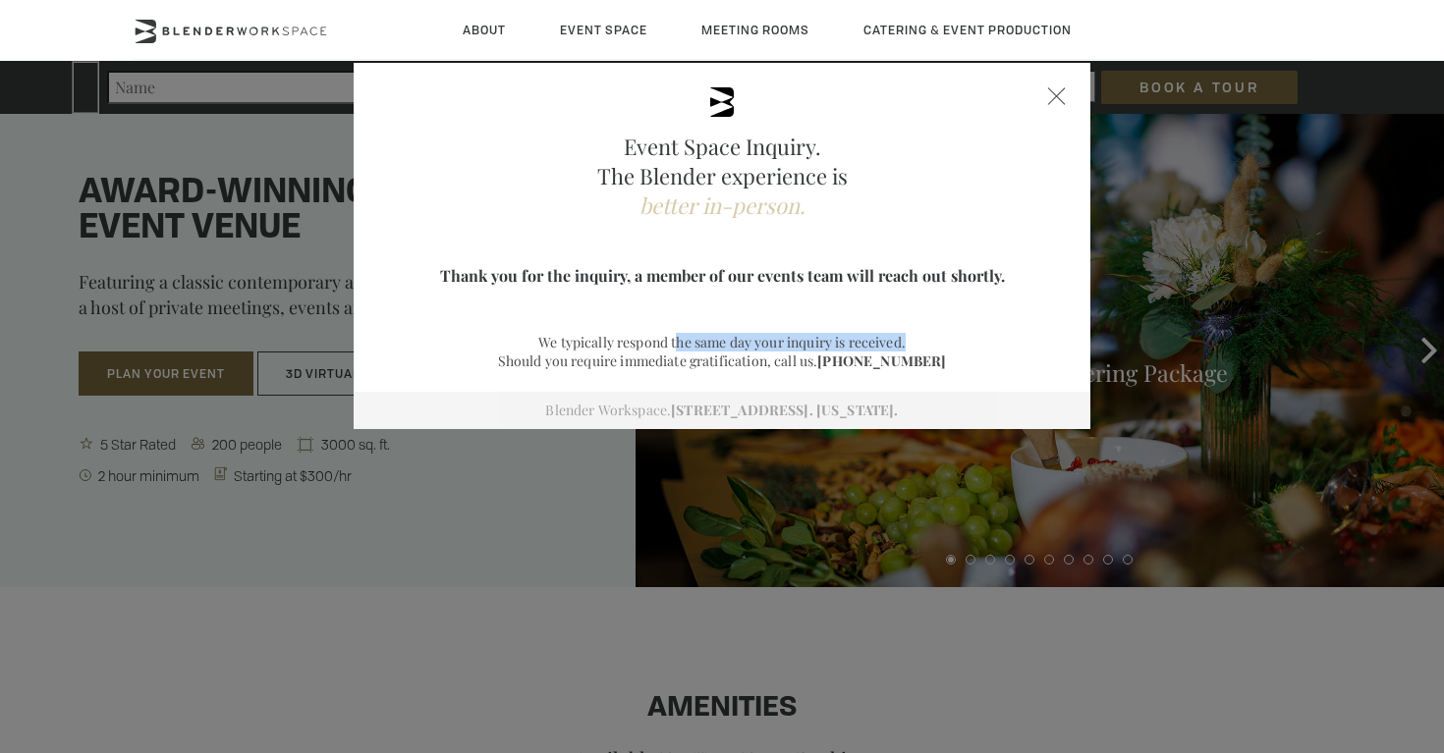
click at [979, 348] on p "We typically respond the same day your inquiry is received." at bounding box center [722, 342] width 638 height 19
click at [1054, 108] on div "Event Space Inquiry. The Blender experience is better in-person. Event Details …" at bounding box center [722, 246] width 736 height 366
